Goal: Transaction & Acquisition: Purchase product/service

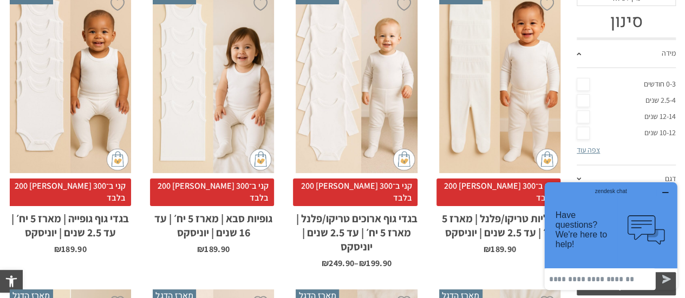
scroll to position [316, 0]
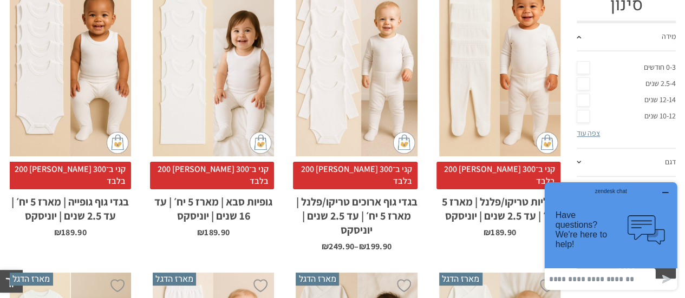
click at [665, 191] on icon "button" at bounding box center [665, 192] width 9 height 9
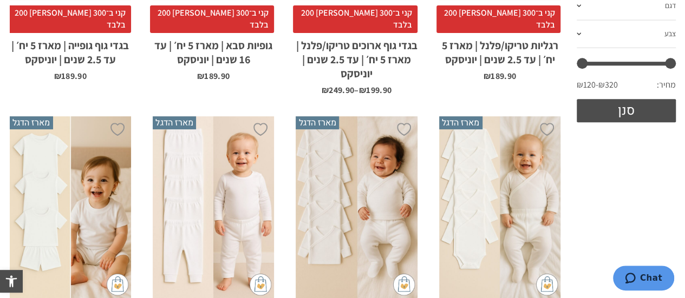
scroll to position [541, 0]
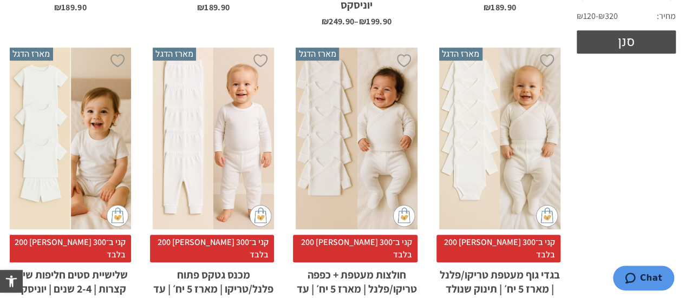
click at [327, 111] on div "x בחירת סוג בד טריקו (עונת מעבר/קיץ) פלנל (חורף)" at bounding box center [356, 139] width 121 height 182
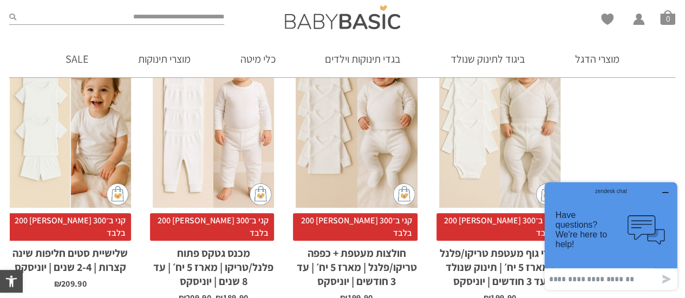
scroll to position [578, 0]
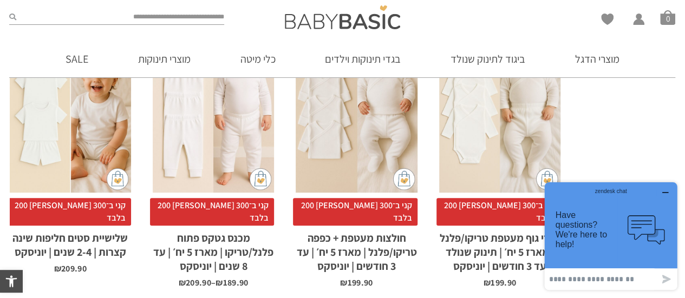
click at [667, 192] on icon "button" at bounding box center [665, 192] width 9 height 9
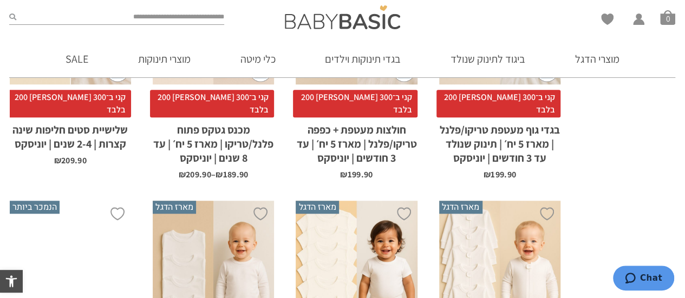
scroll to position [632, 0]
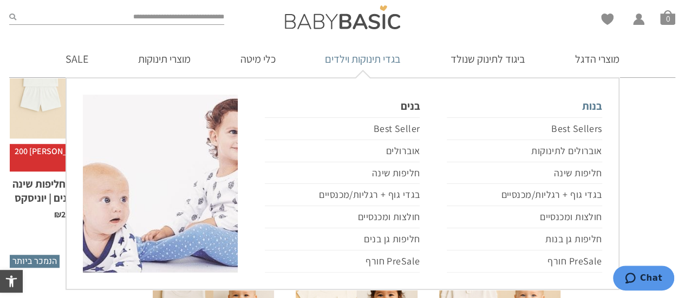
click at [591, 106] on link "בנות" at bounding box center [524, 106] width 155 height 23
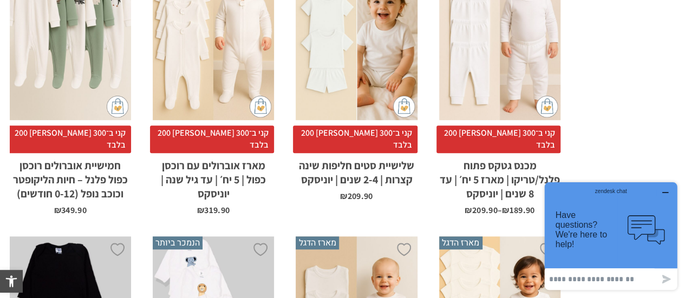
scroll to position [595, 0]
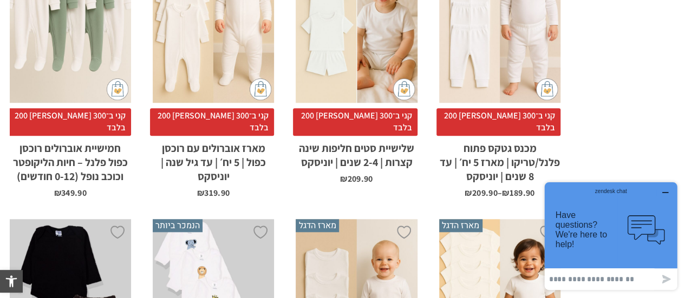
click at [667, 191] on icon "button" at bounding box center [665, 192] width 9 height 9
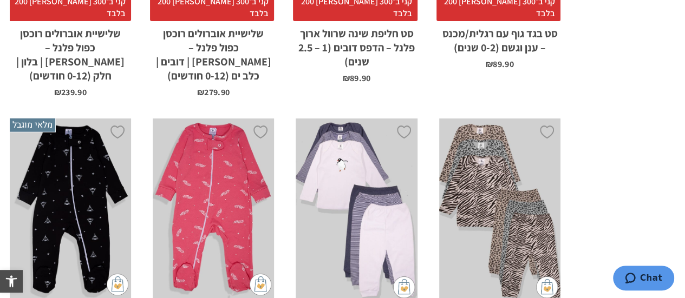
scroll to position [3518, 0]
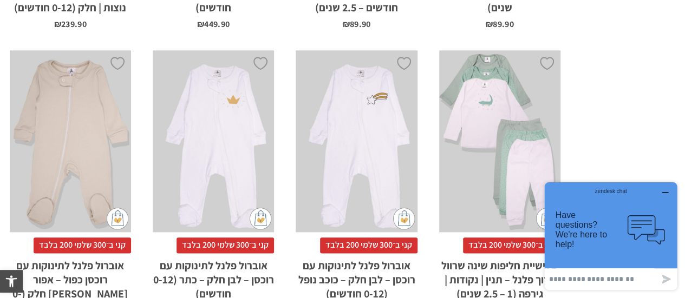
scroll to position [758, 0]
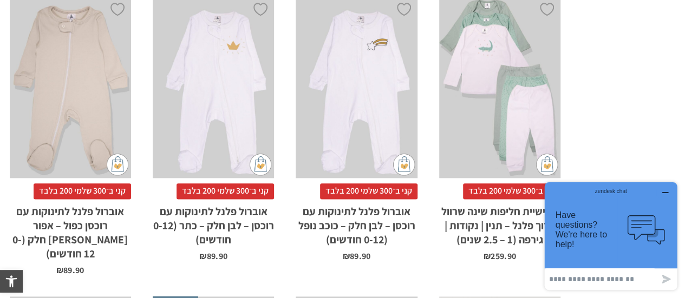
click at [665, 189] on icon "button" at bounding box center [665, 192] width 9 height 9
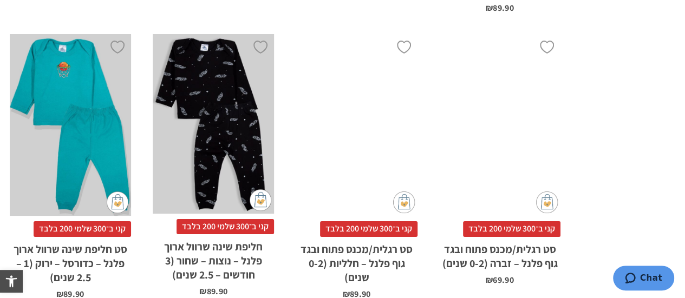
scroll to position [3410, 0]
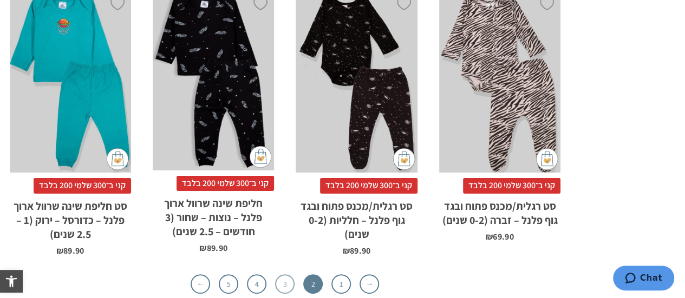
click at [286, 274] on link "3" at bounding box center [284, 283] width 19 height 19
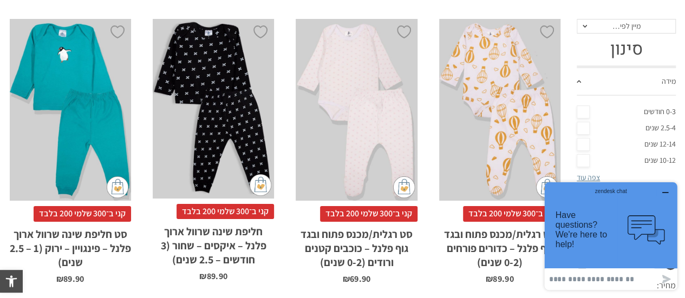
click at [668, 193] on icon "button" at bounding box center [664, 193] width 5 height 0
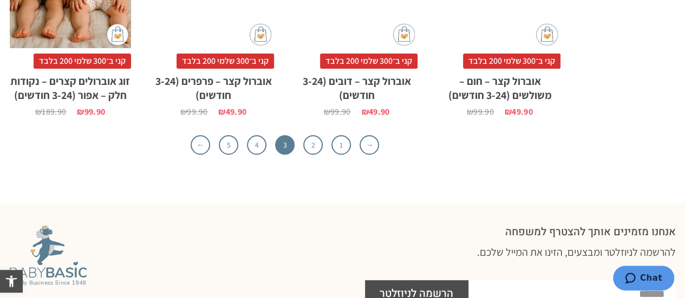
scroll to position [3464, 0]
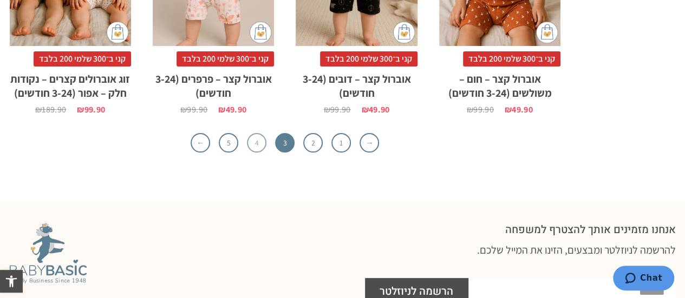
click at [258, 133] on link "4" at bounding box center [256, 142] width 19 height 19
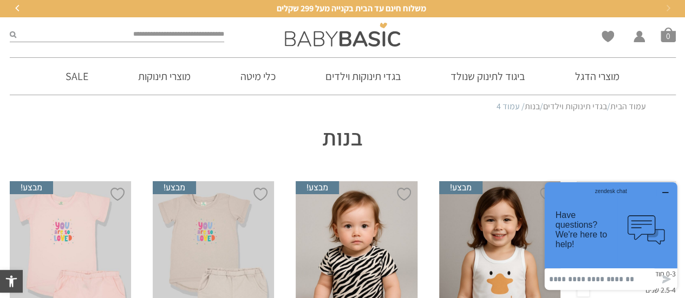
click at [668, 193] on icon "button" at bounding box center [665, 192] width 9 height 9
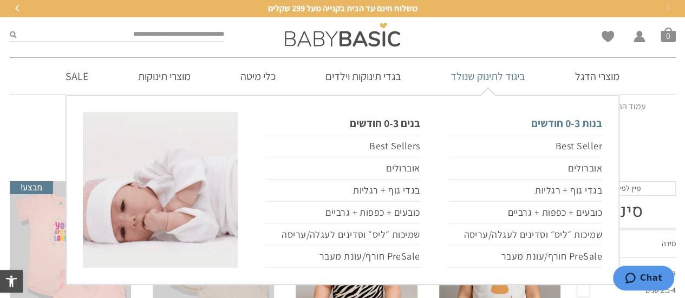
click at [553, 124] on link "בנות 0-3 חודשים" at bounding box center [524, 123] width 155 height 23
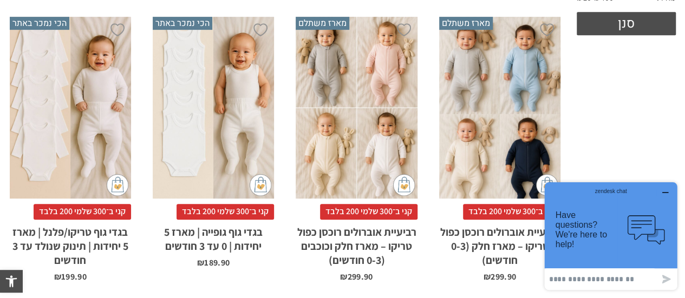
click at [665, 192] on icon "button" at bounding box center [665, 192] width 9 height 9
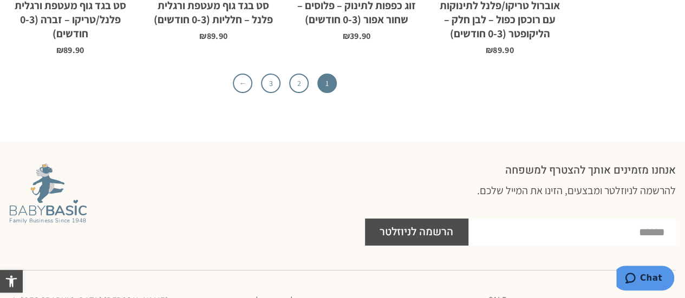
scroll to position [3680, 0]
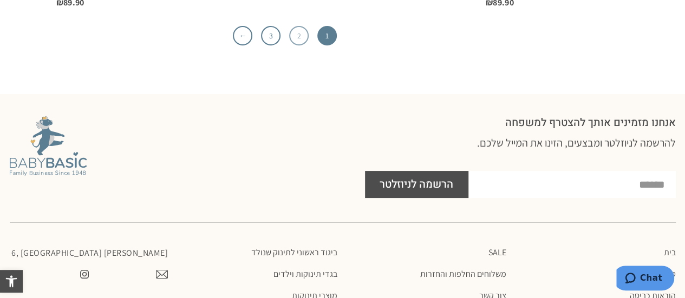
click at [298, 35] on link "2" at bounding box center [298, 35] width 19 height 19
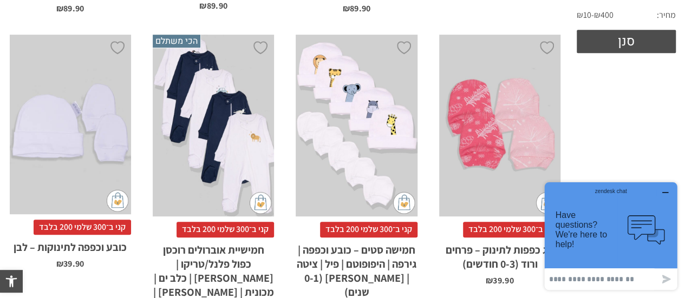
click at [665, 193] on icon "button" at bounding box center [664, 193] width 5 height 0
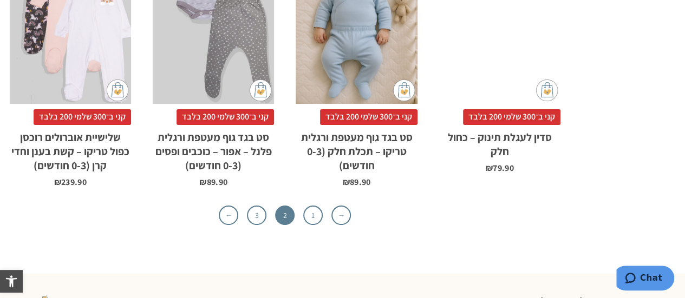
scroll to position [3572, 0]
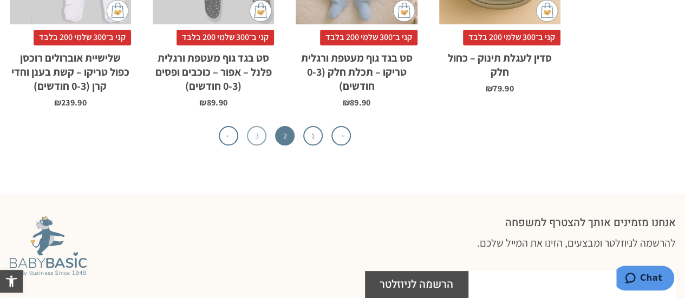
click at [258, 126] on link "3" at bounding box center [256, 135] width 19 height 19
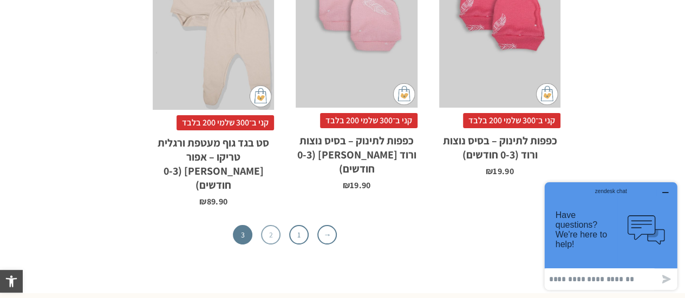
scroll to position [3139, 0]
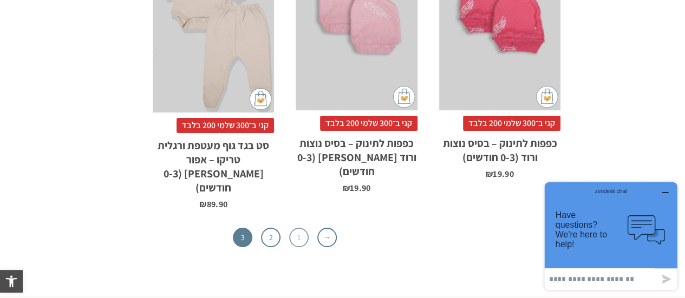
click at [299, 228] on link "1" at bounding box center [298, 237] width 19 height 19
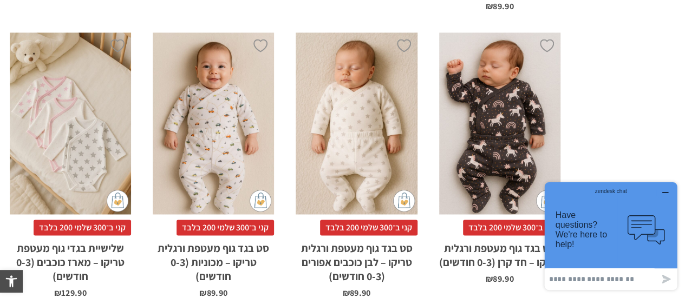
click at [668, 192] on icon "button" at bounding box center [665, 192] width 9 height 9
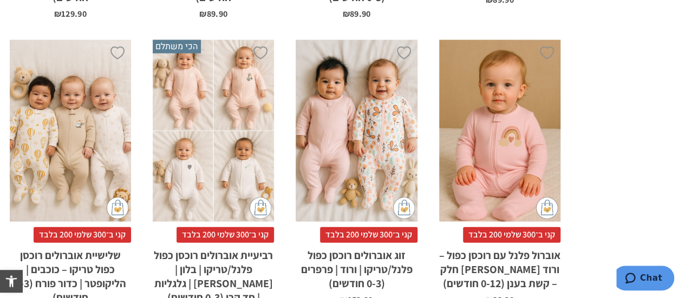
scroll to position [1368, 0]
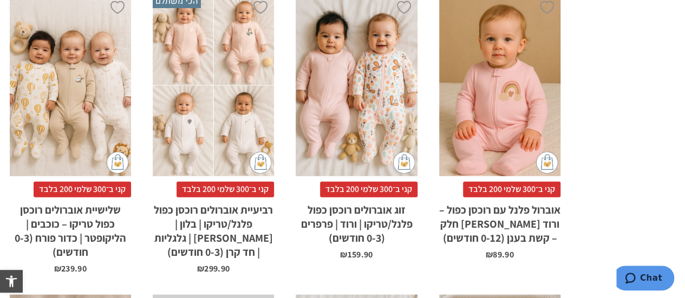
click at [367, 89] on div "x בחירת סוג בד טריקו (עונת מעבר/קיץ) פלנל (חורף)" at bounding box center [356, 86] width 121 height 182
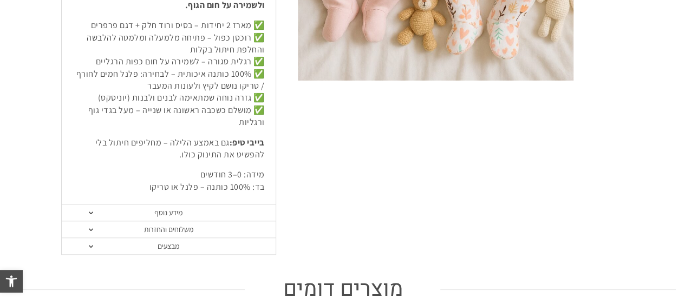
scroll to position [487, 0]
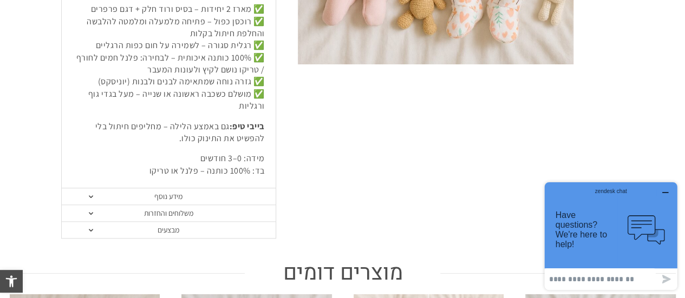
click at [91, 195] on span at bounding box center [91, 196] width 4 height 3
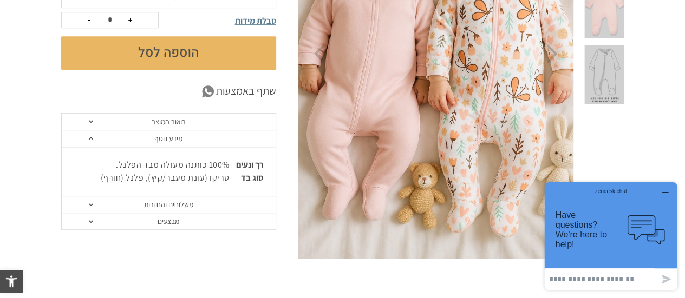
scroll to position [271, 0]
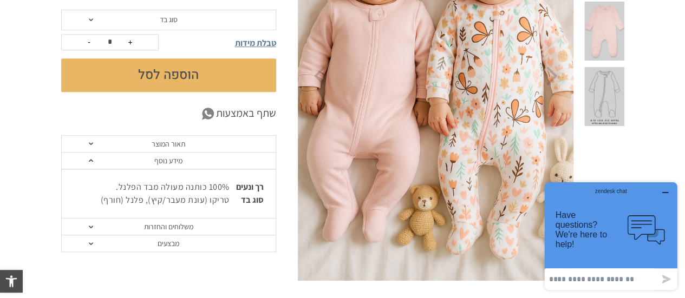
click at [91, 160] on span at bounding box center [91, 160] width 4 height 3
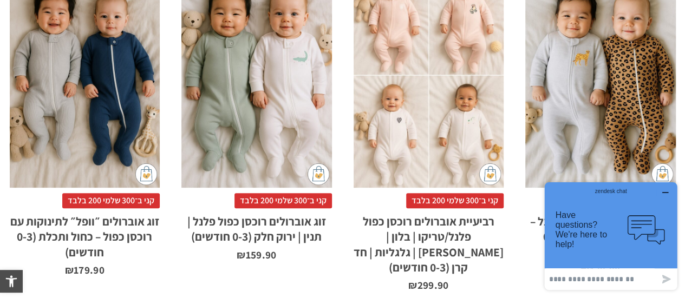
scroll to position [704, 0]
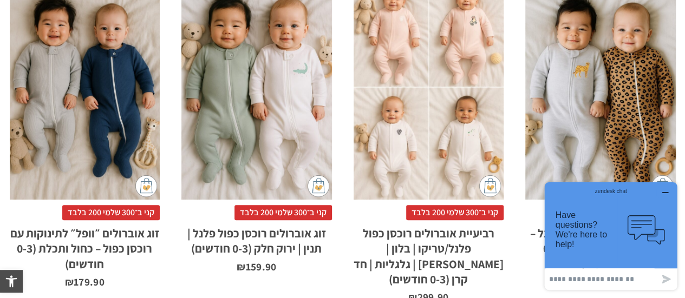
click at [664, 192] on icon "button" at bounding box center [665, 192] width 9 height 9
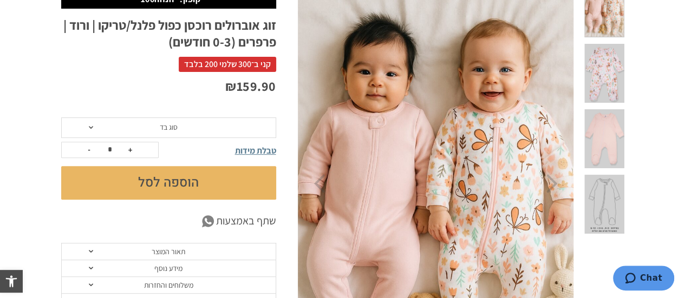
scroll to position [162, 0]
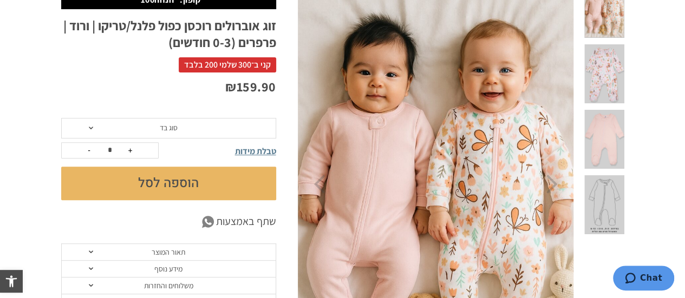
click at [603, 110] on span at bounding box center [604, 139] width 40 height 59
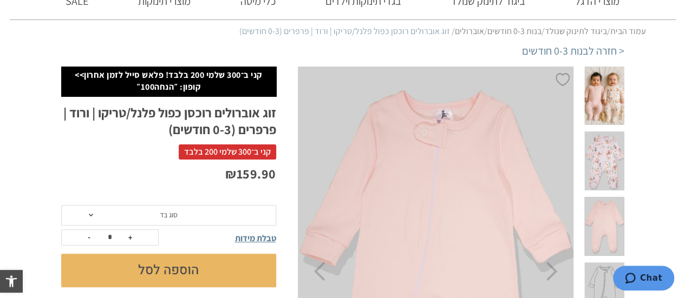
scroll to position [54, 0]
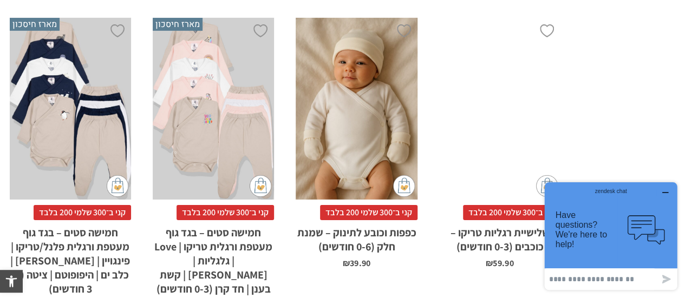
scroll to position [1962, 0]
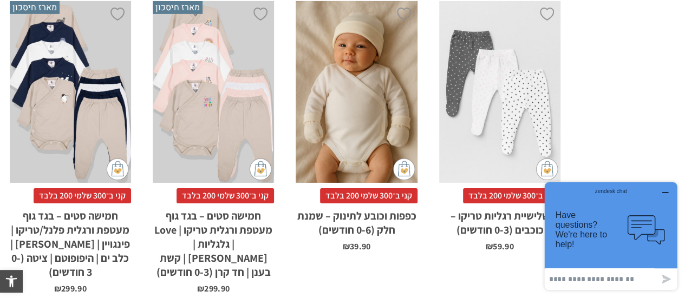
click at [213, 95] on div "x הוספה לסל" at bounding box center [213, 92] width 121 height 182
click at [665, 193] on icon "button" at bounding box center [664, 193] width 5 height 0
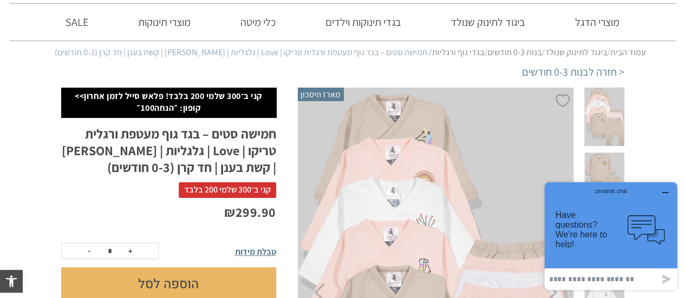
scroll to position [162, 0]
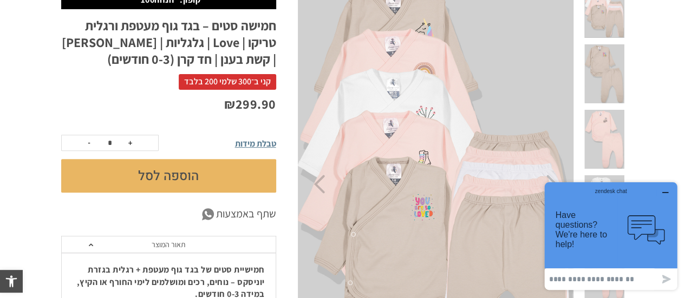
drag, startPoint x: 667, startPoint y: 194, endPoint x: 1206, endPoint y: 363, distance: 565.4
click at [667, 194] on icon "button" at bounding box center [665, 192] width 9 height 9
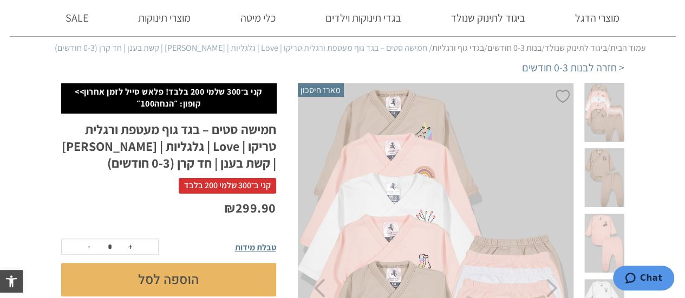
scroll to position [54, 0]
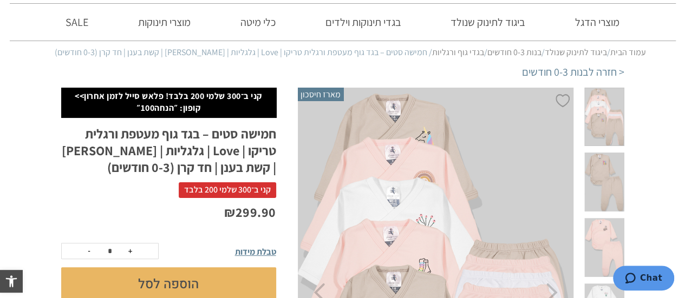
click at [608, 159] on span at bounding box center [604, 182] width 40 height 59
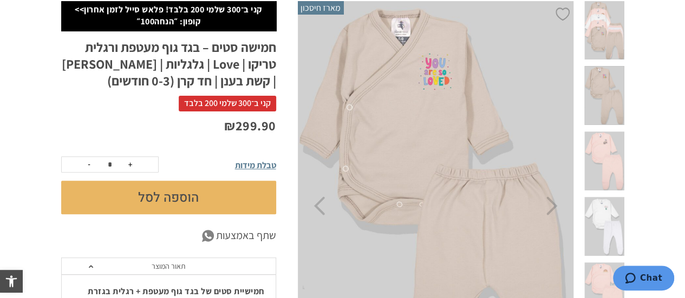
scroll to position [162, 0]
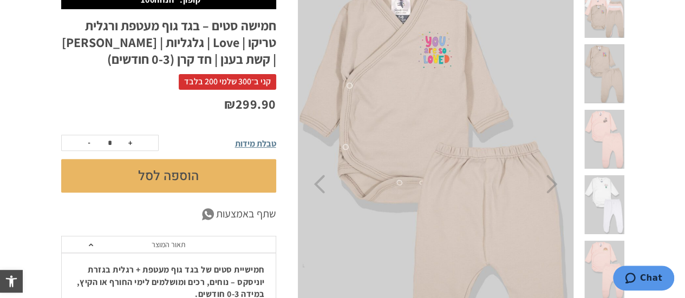
click at [606, 241] on span at bounding box center [604, 270] width 40 height 59
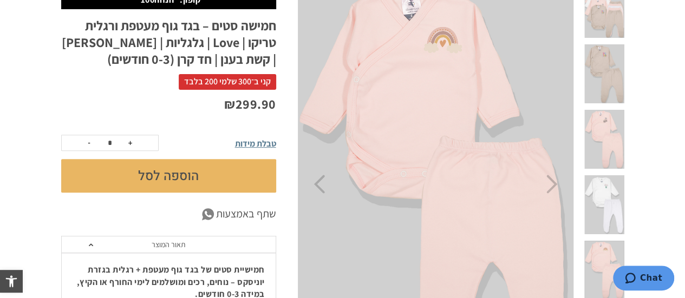
click at [611, 175] on span at bounding box center [604, 204] width 40 height 59
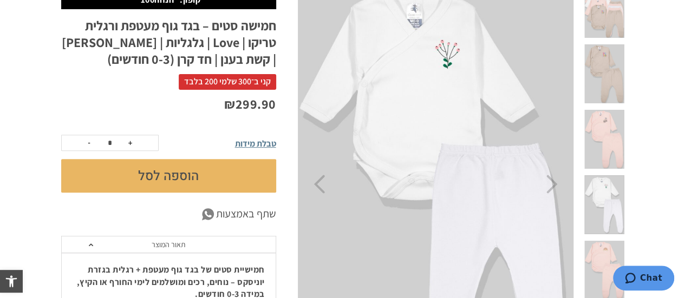
click at [612, 117] on span at bounding box center [604, 139] width 40 height 59
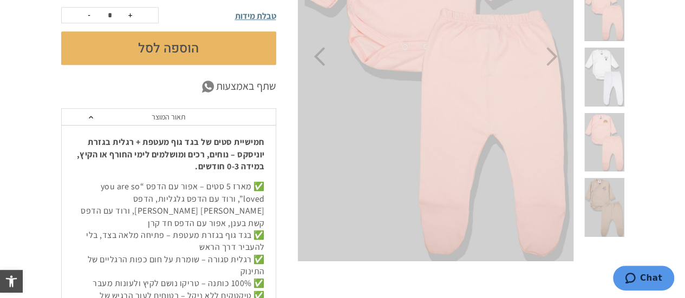
scroll to position [325, 0]
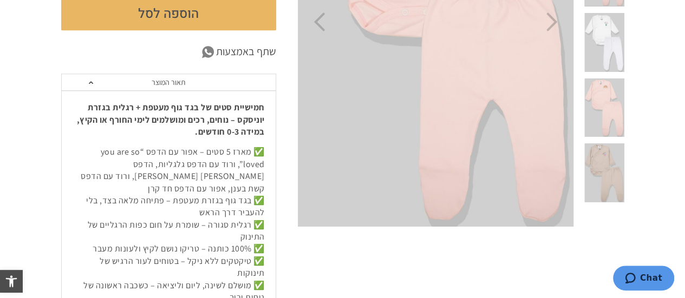
click at [612, 143] on span at bounding box center [604, 172] width 40 height 59
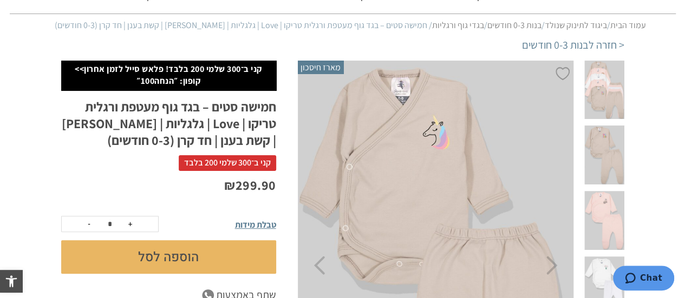
scroll to position [108, 0]
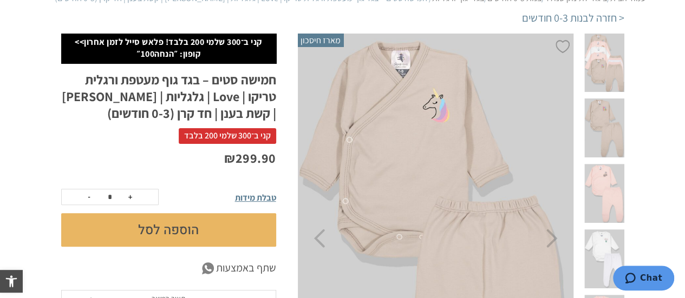
click at [252, 199] on span "טבלת מידות" at bounding box center [255, 197] width 41 height 11
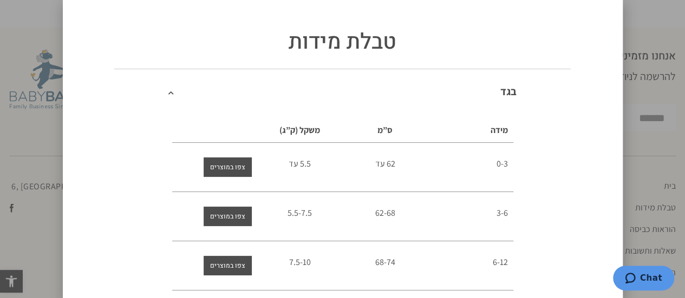
scroll to position [1281, 0]
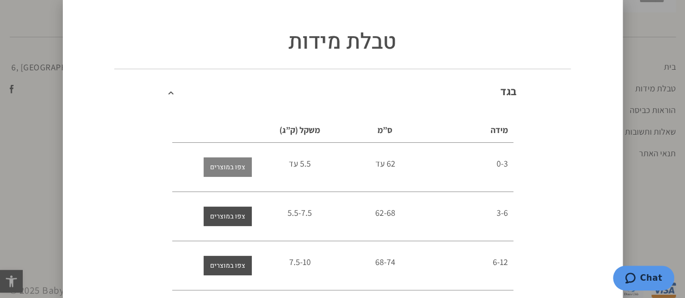
click at [228, 167] on span "צפו במוצרים" at bounding box center [227, 166] width 35 height 19
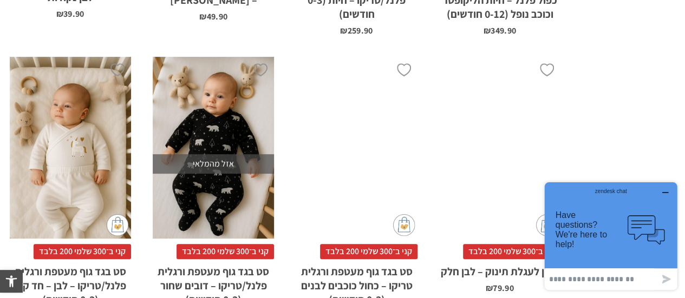
scroll to position [2598, 0]
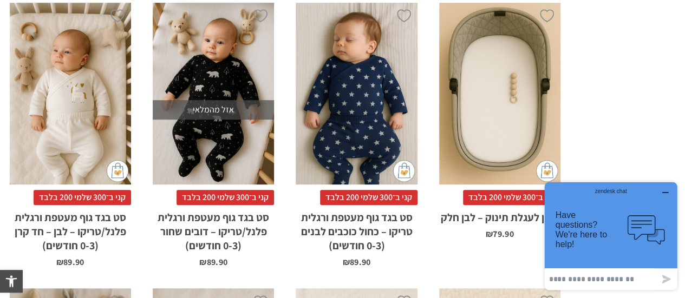
click at [67, 135] on div "x בחירת סוג בד טריקו (עונת מעבר/קיץ) פלנל (חורף)" at bounding box center [70, 94] width 121 height 182
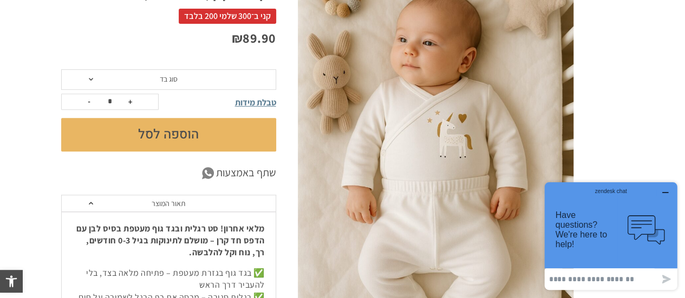
scroll to position [216, 0]
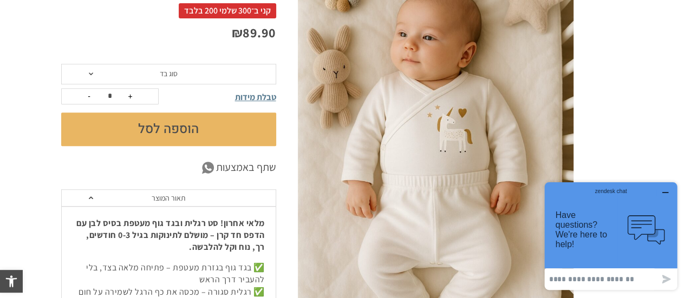
click at [668, 192] on icon "button" at bounding box center [665, 192] width 9 height 9
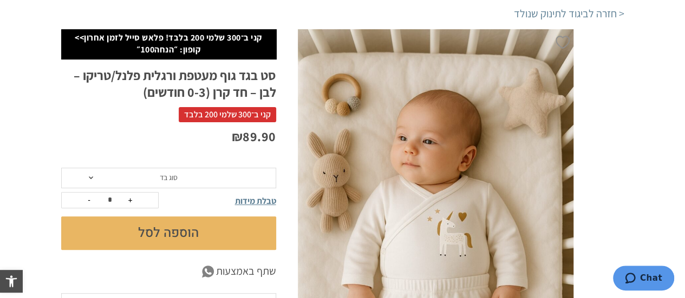
scroll to position [108, 0]
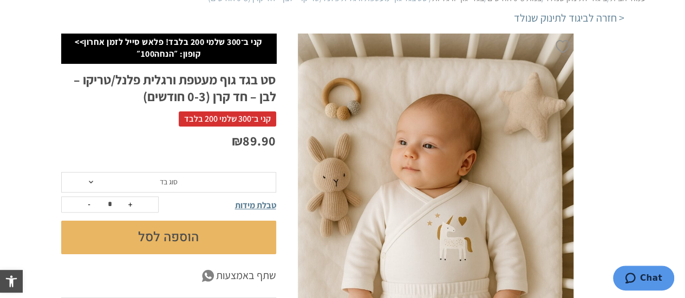
click at [89, 183] on span at bounding box center [91, 182] width 4 height 3
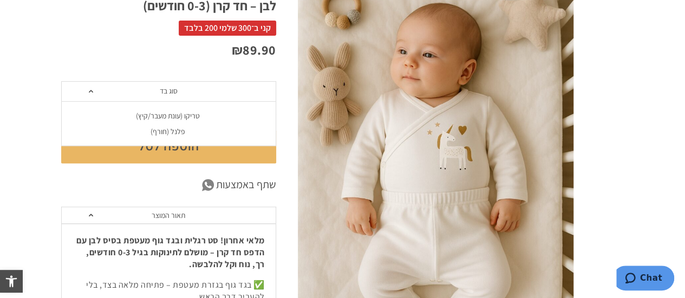
scroll to position [216, 0]
